Goal: Register for event/course

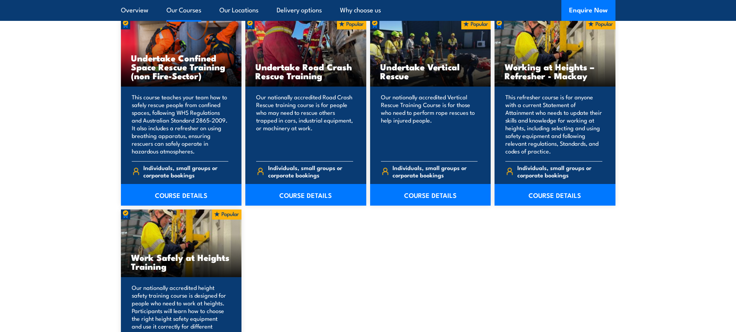
scroll to position [927, 0]
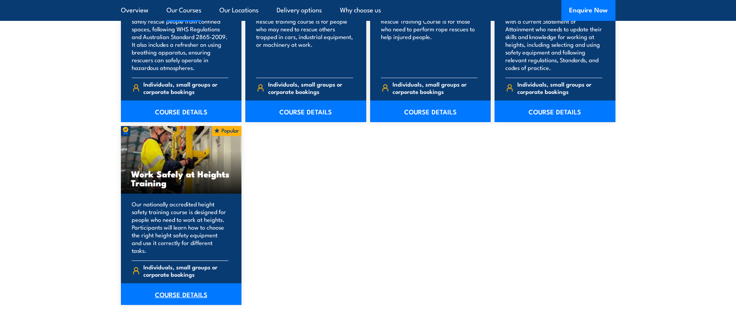
click at [194, 287] on link "COURSE DETAILS" at bounding box center [181, 294] width 121 height 22
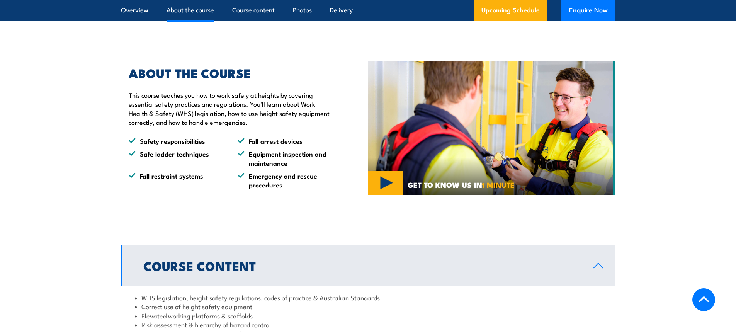
scroll to position [193, 0]
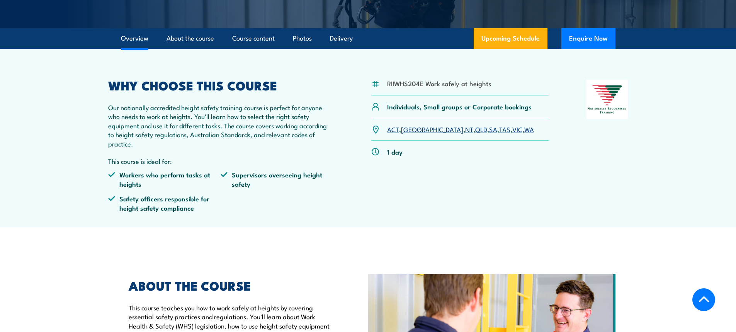
click at [524, 130] on link "WA" at bounding box center [529, 128] width 10 height 9
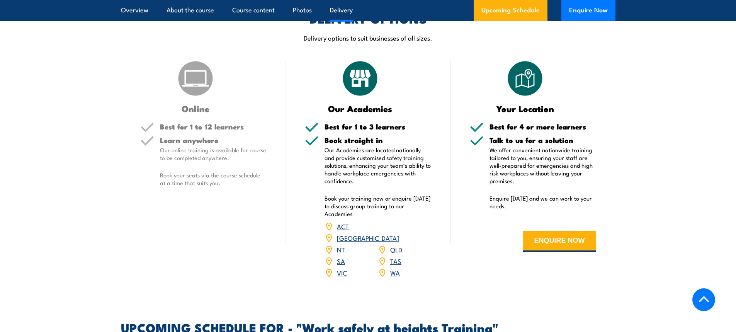
scroll to position [804, 0]
